Goal: Information Seeking & Learning: Find specific fact

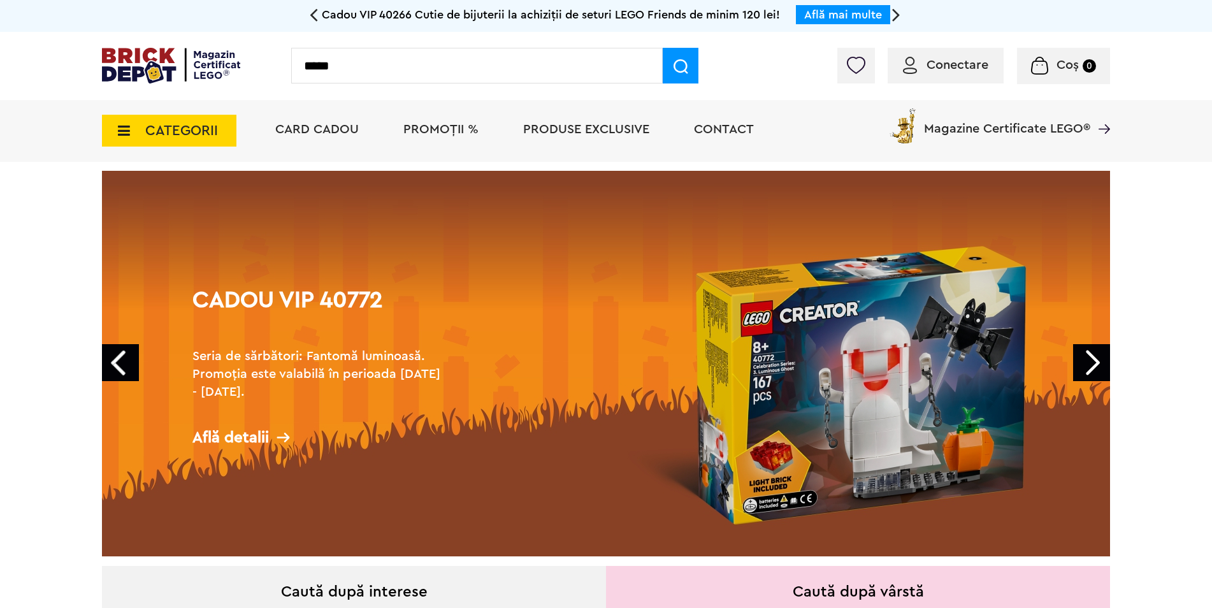
type input "*****"
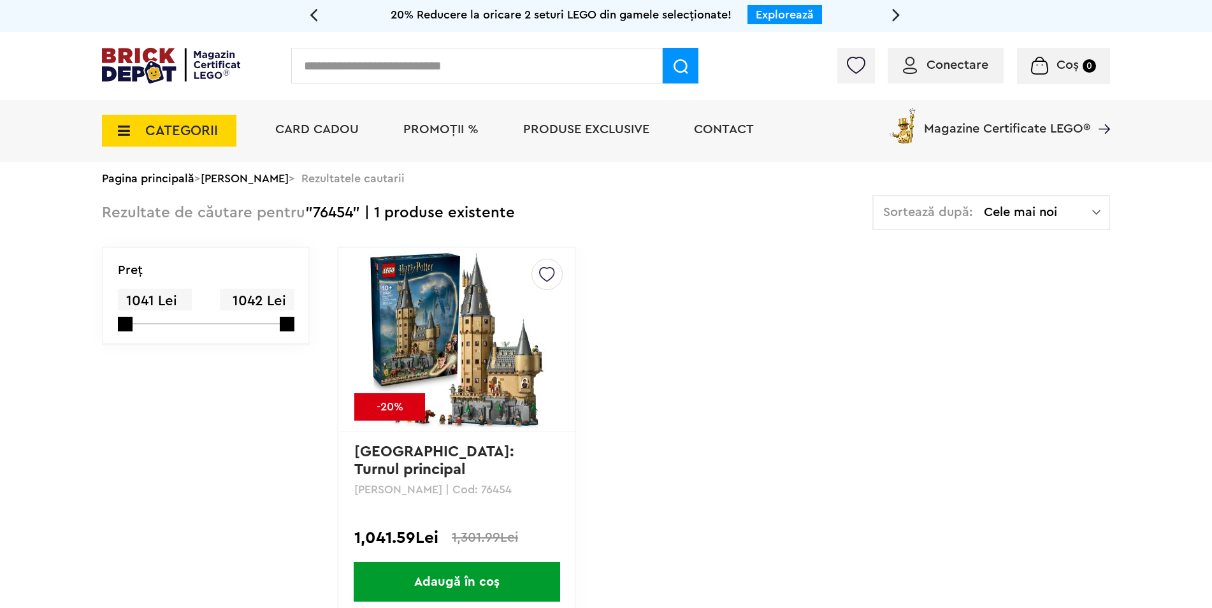
click at [409, 73] on input "text" at bounding box center [476, 66] width 371 height 36
paste input "*****"
type input "*****"
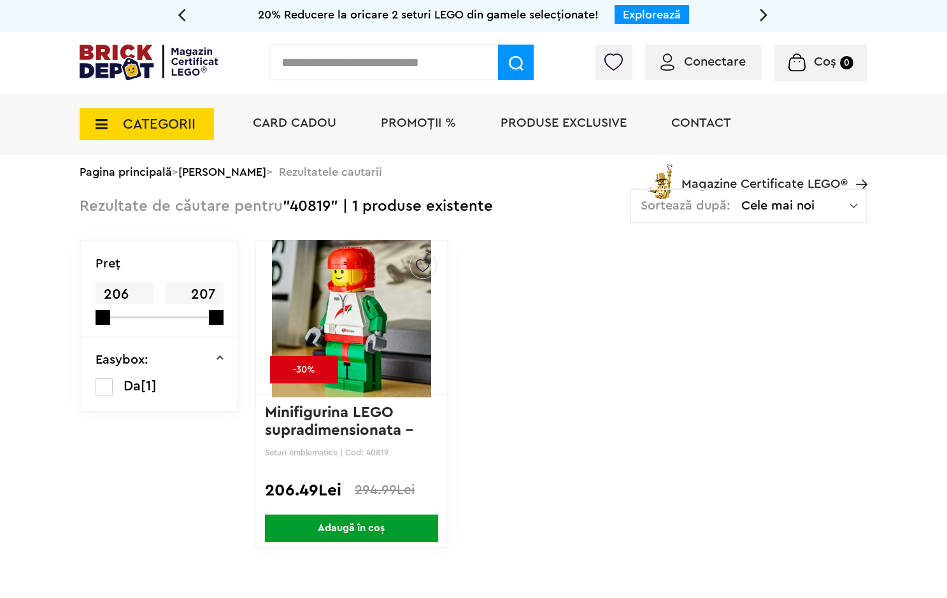
click at [166, 120] on span "CATEGORII" at bounding box center [159, 124] width 73 height 14
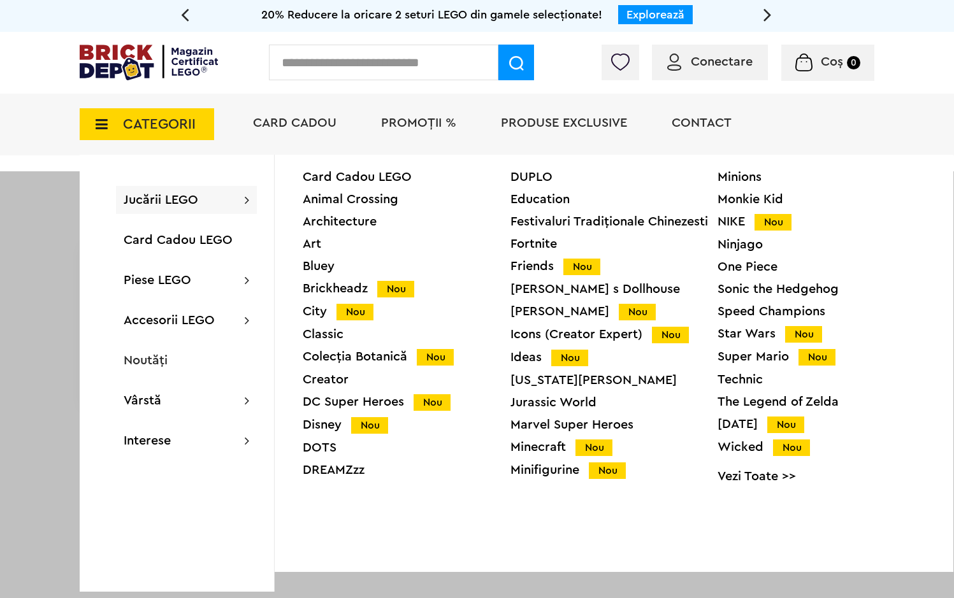
click at [359, 71] on input "text" at bounding box center [383, 63] width 229 height 36
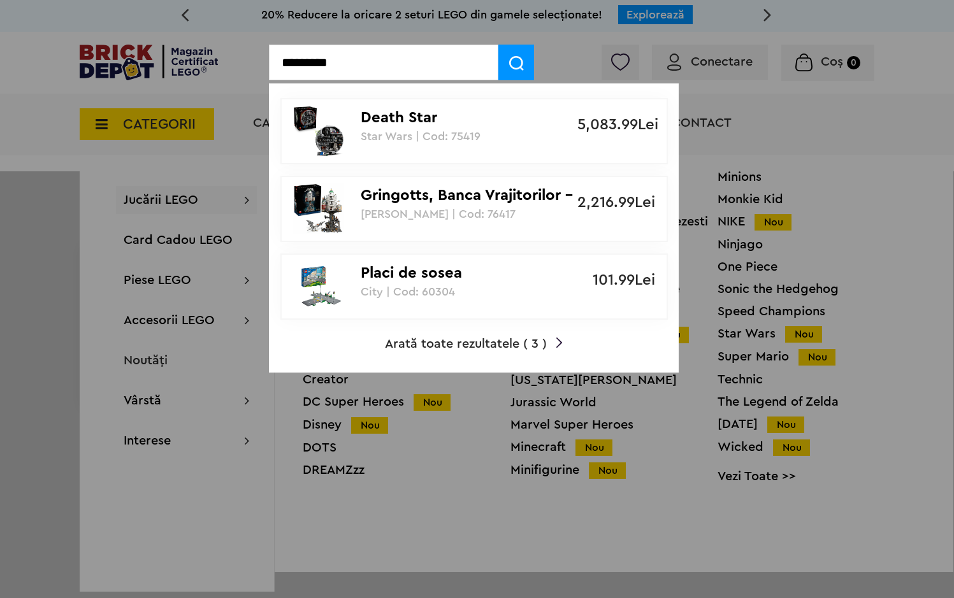
type input "*********"
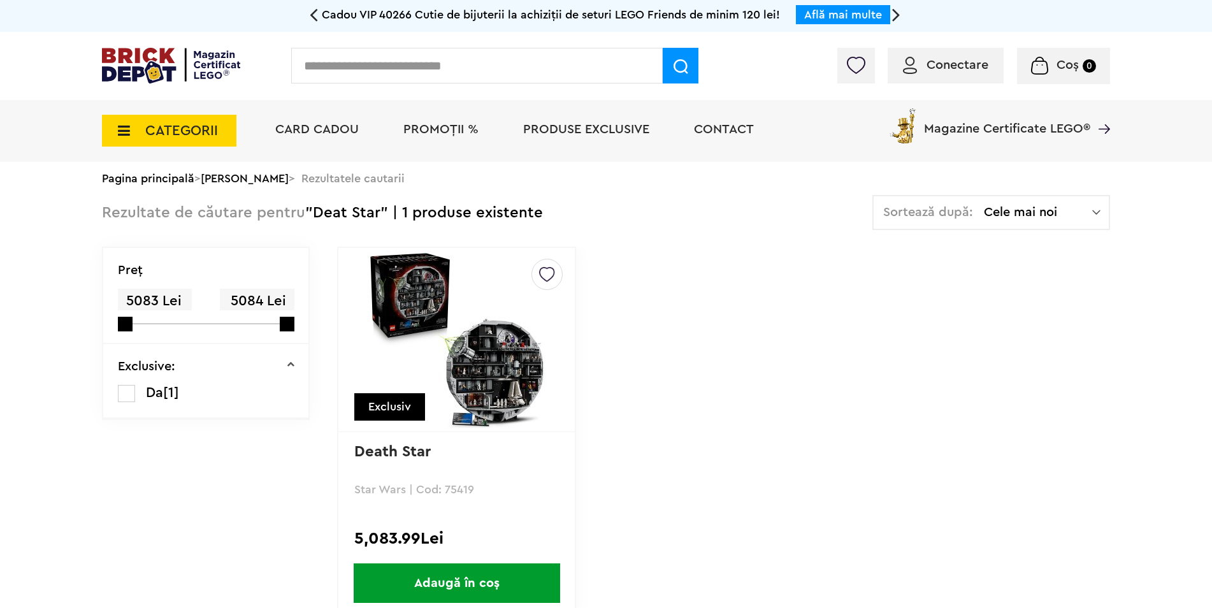
click at [441, 368] on img at bounding box center [457, 339] width 178 height 178
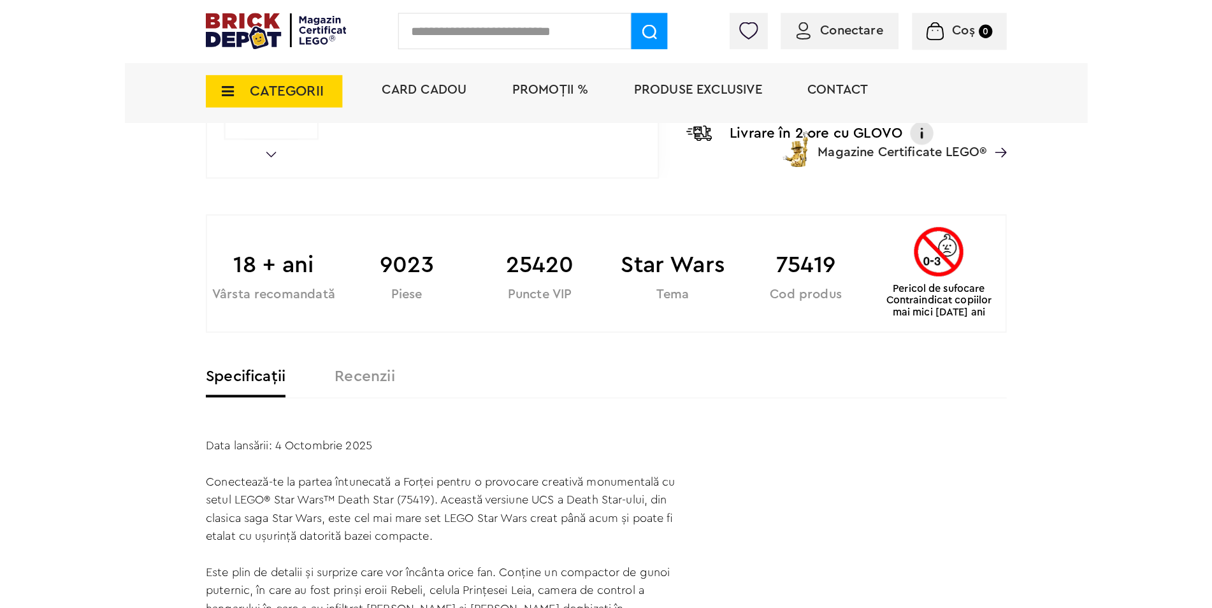
scroll to position [637, 0]
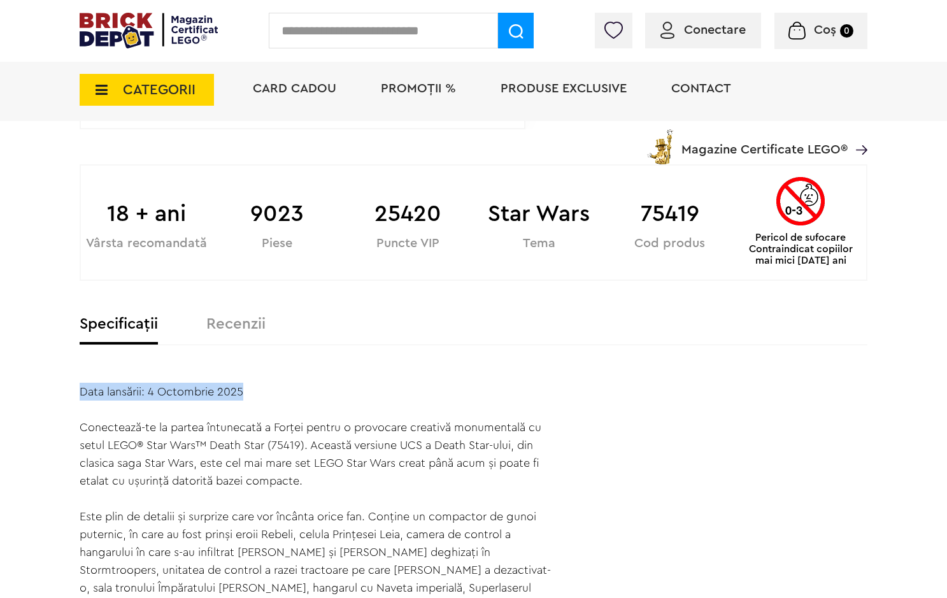
drag, startPoint x: 81, startPoint y: 393, endPoint x: 298, endPoint y: 392, distance: 217.2
copy div "Data lansării: 4 Octombrie 2025"
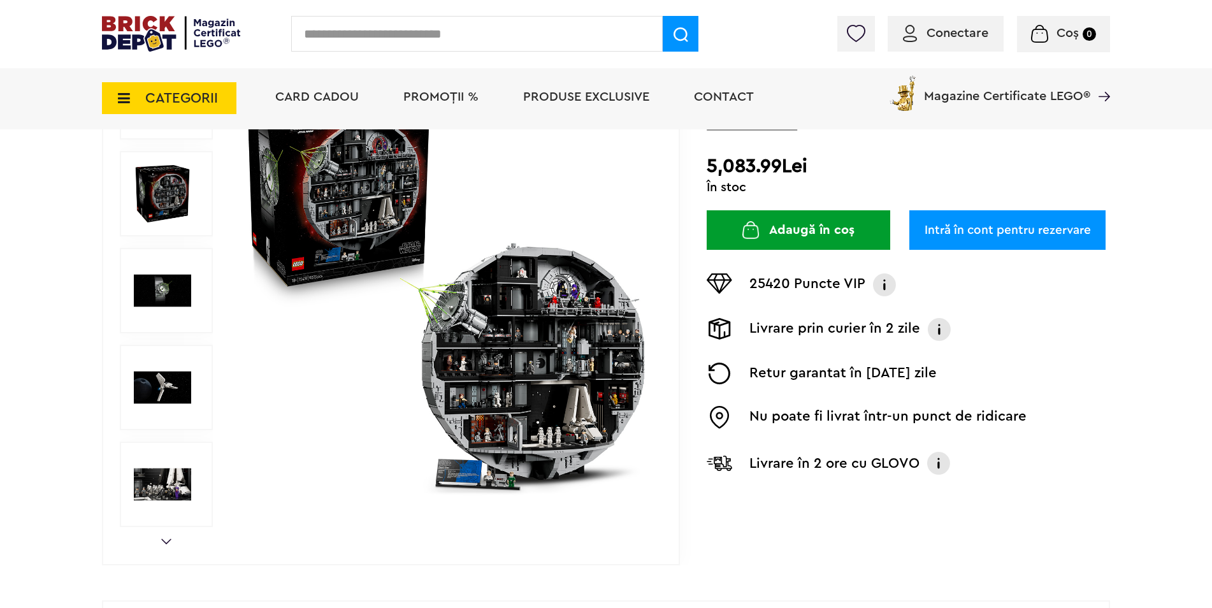
scroll to position [191, 0]
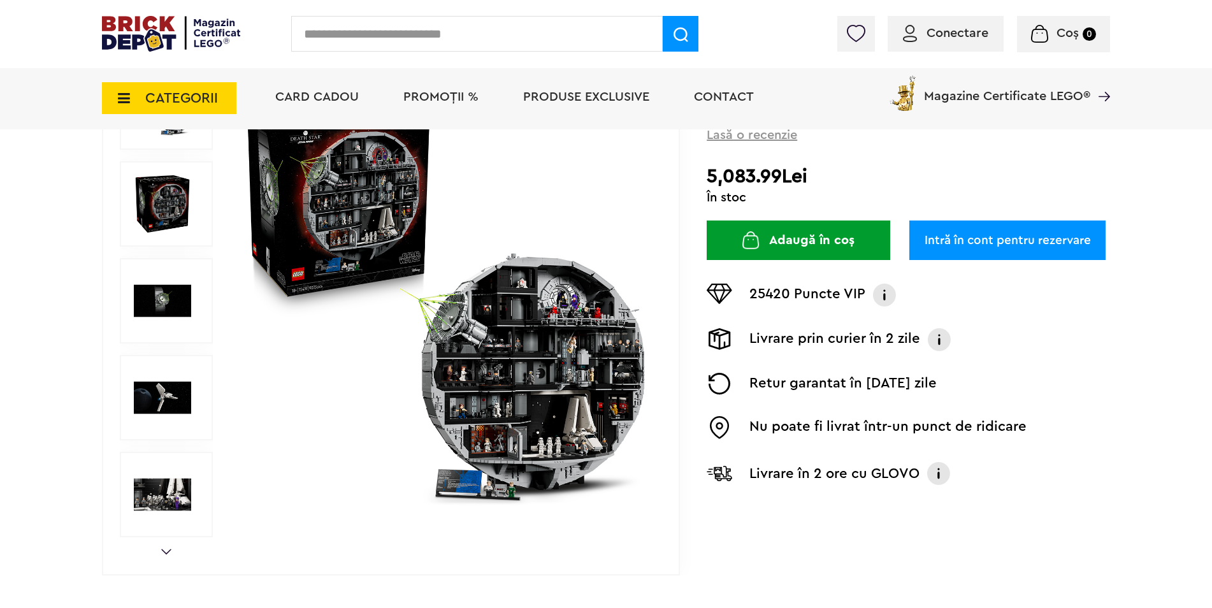
drag, startPoint x: 711, startPoint y: 171, endPoint x: 818, endPoint y: 181, distance: 107.4
click at [818, 181] on h2 "5,083.99Lei" at bounding box center [907, 176] width 403 height 23
click at [457, 344] on img at bounding box center [446, 301] width 410 height 410
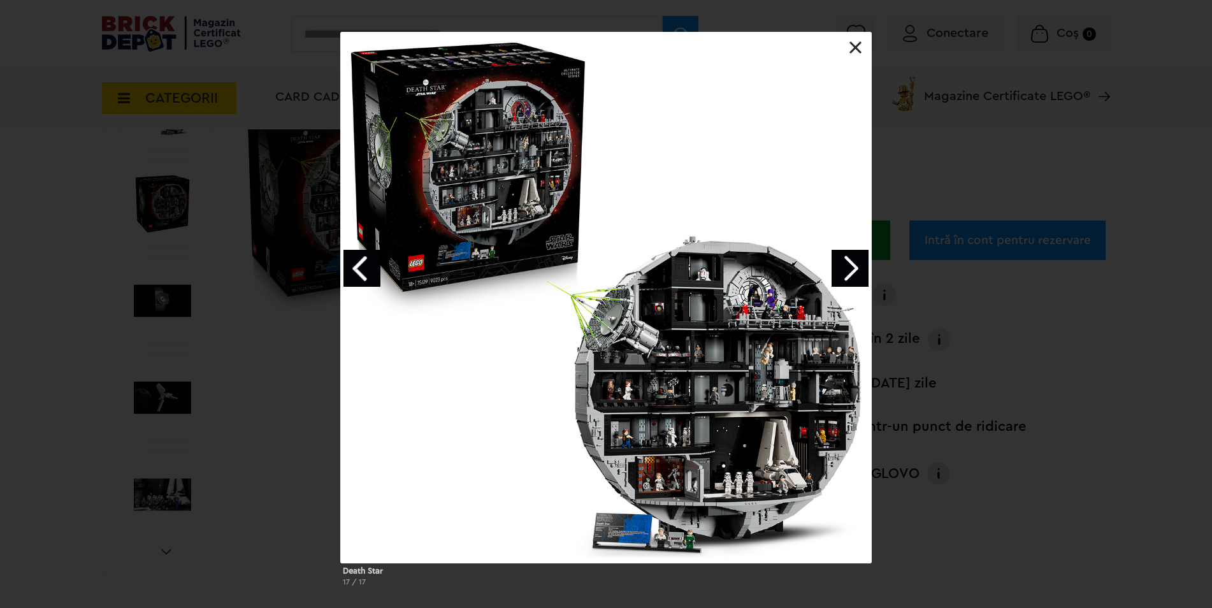
click at [861, 34] on div at bounding box center [605, 297] width 531 height 531
click at [856, 43] on link at bounding box center [855, 47] width 13 height 13
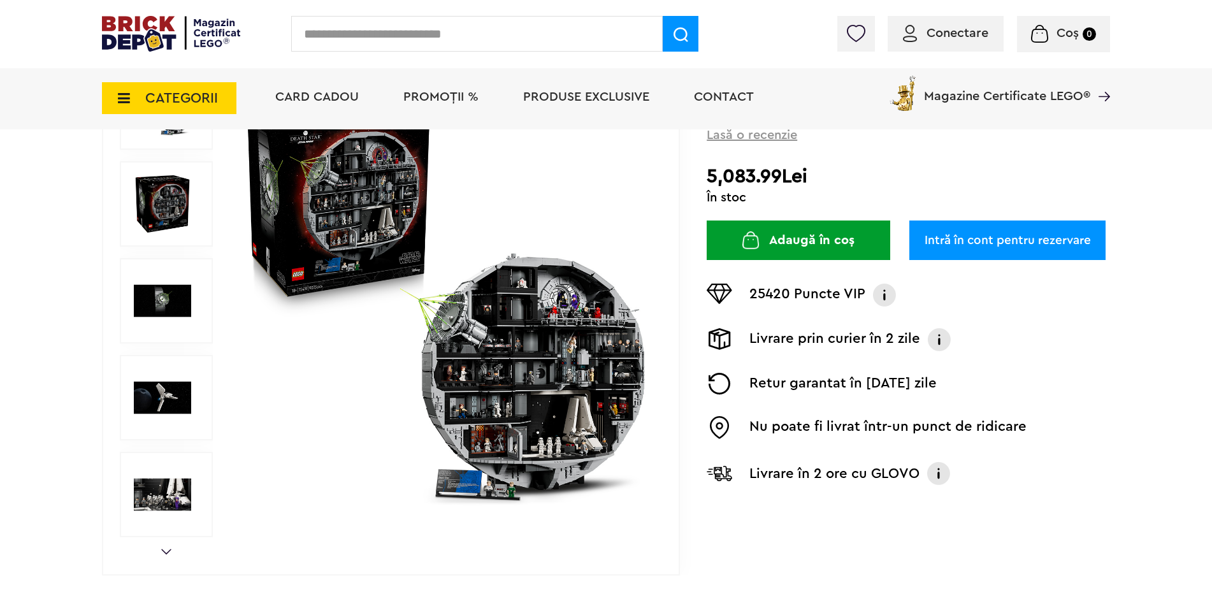
drag, startPoint x: 715, startPoint y: 175, endPoint x: 794, endPoint y: 172, distance: 79.1
click at [794, 172] on h2 "5,083.99Lei" at bounding box center [907, 176] width 403 height 23
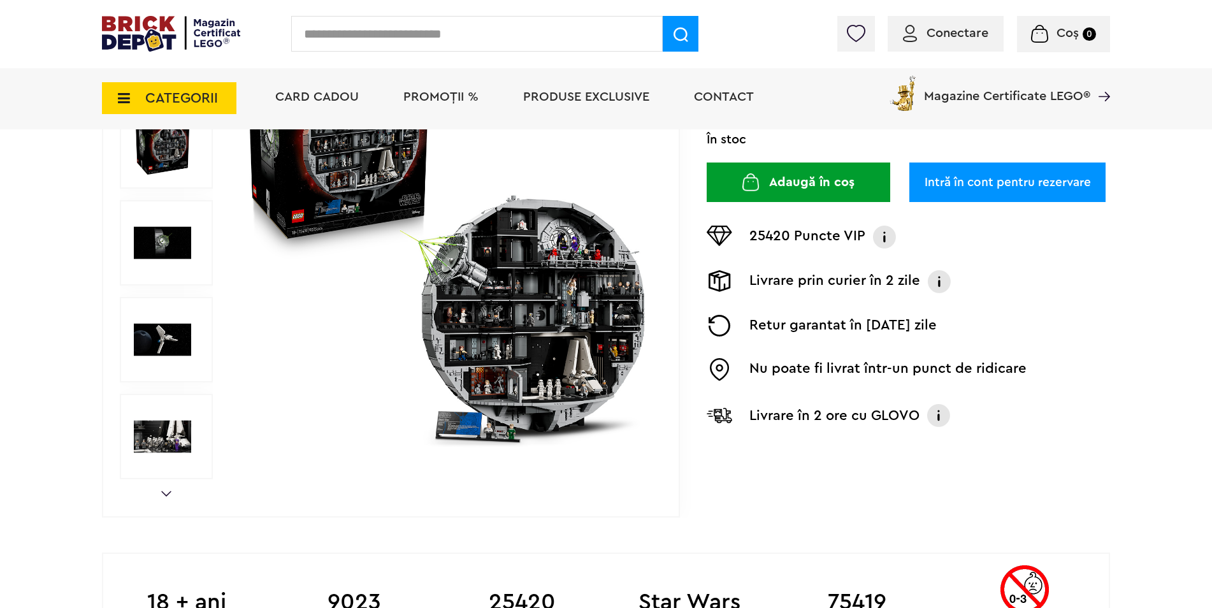
scroll to position [64, 0]
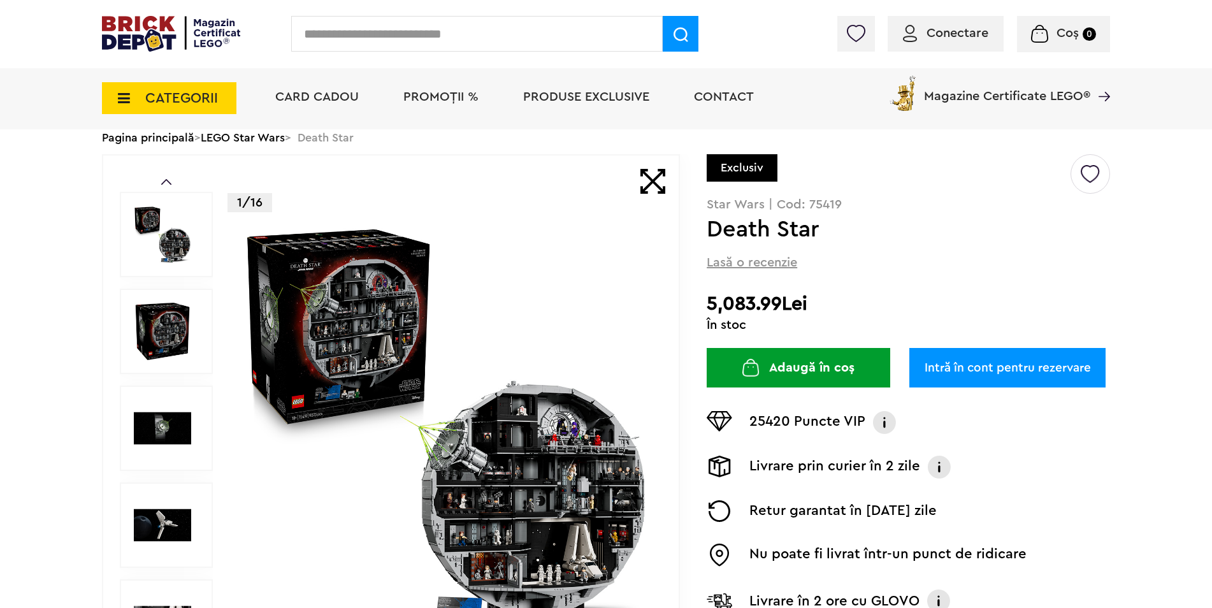
click at [505, 34] on input "text" at bounding box center [476, 34] width 371 height 36
type input "*****"
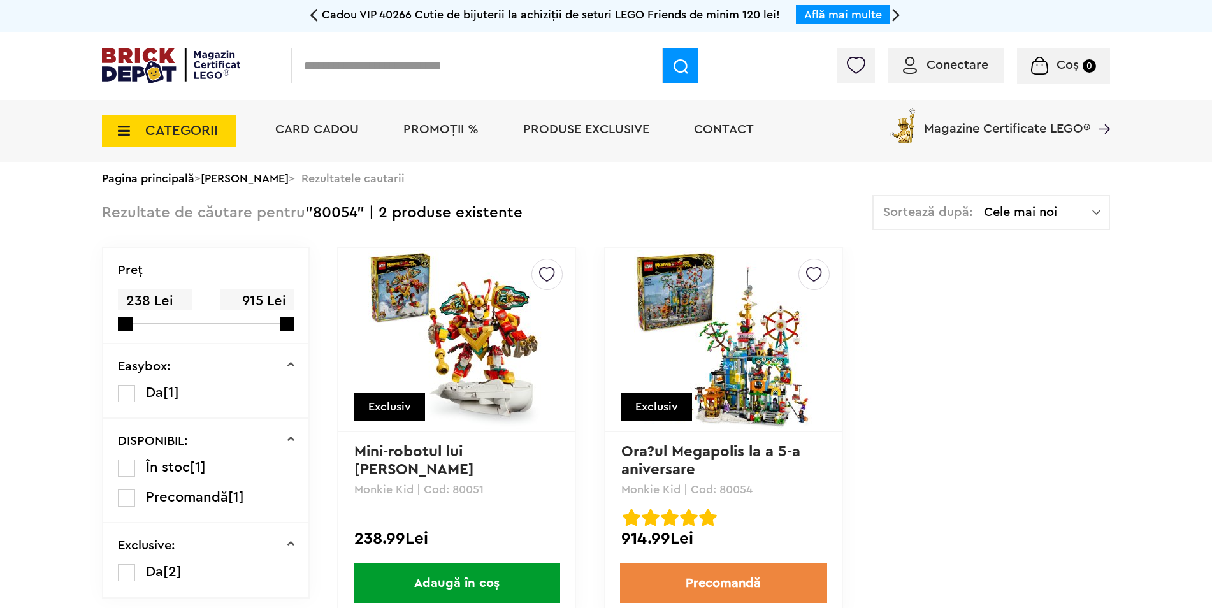
scroll to position [64, 0]
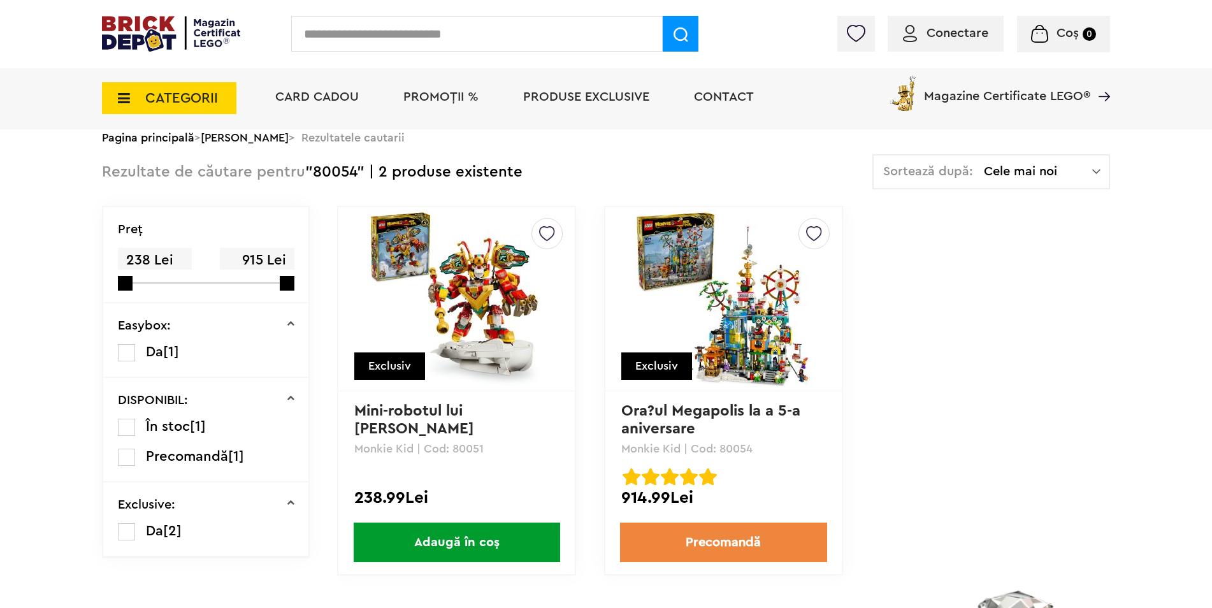
drag, startPoint x: 722, startPoint y: 452, endPoint x: 771, endPoint y: 452, distance: 49.7
click at [771, 452] on p "Monkie Kid | Cod: 80054" at bounding box center [723, 448] width 204 height 11
copy p "80054"
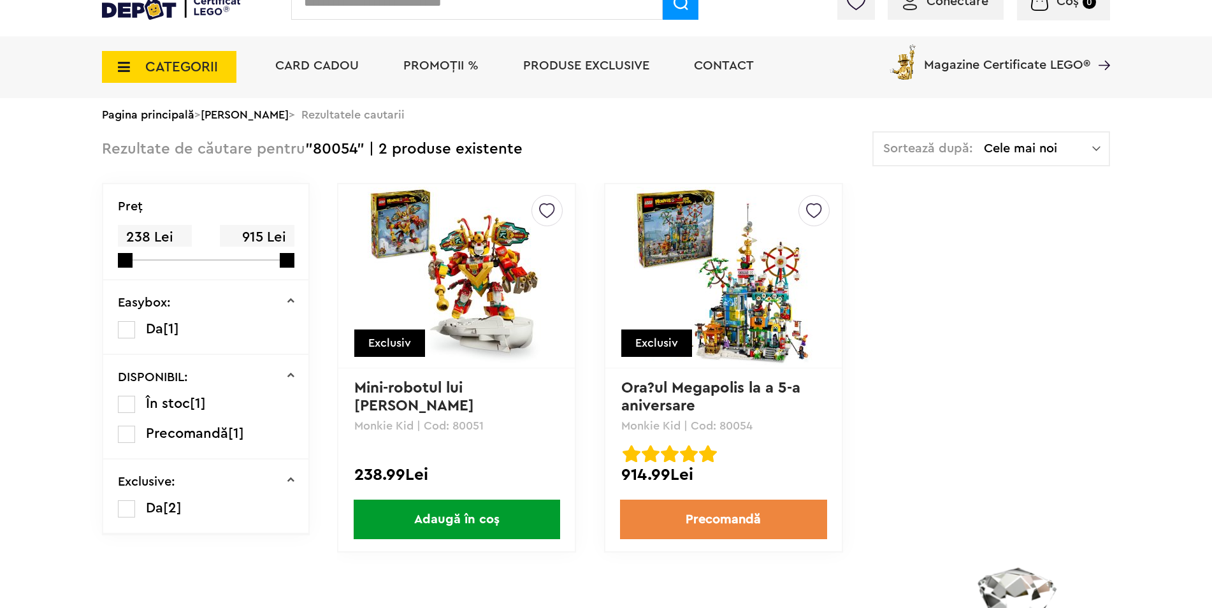
scroll to position [0, 0]
